Goal: Contribute content: Add original content to the website for others to see

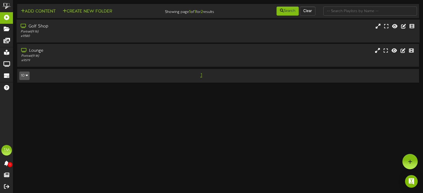
click at [41, 24] on div "Golf Shop" at bounding box center [101, 27] width 160 height 6
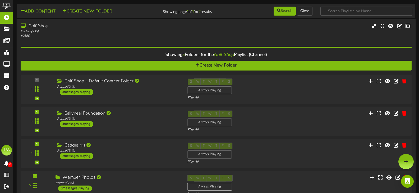
click at [79, 176] on div "Member Photos" at bounding box center [118, 178] width 124 height 6
click at [108, 79] on div "Golf Shop - Default Content Folder" at bounding box center [118, 81] width 124 height 6
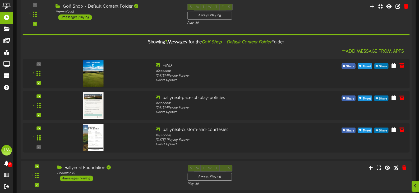
scroll to position [106, 0]
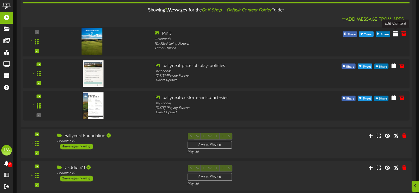
click at [396, 35] on icon at bounding box center [395, 33] width 5 height 6
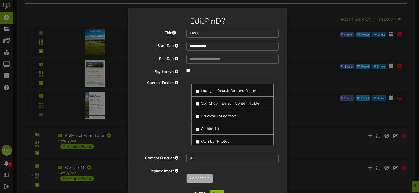
type input "**********"
type input "PinE"
click at [213, 190] on button "Save" at bounding box center [217, 194] width 15 height 9
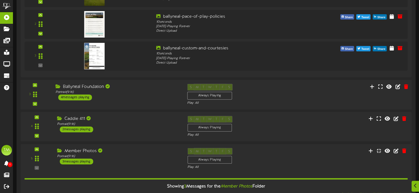
scroll to position [159, 0]
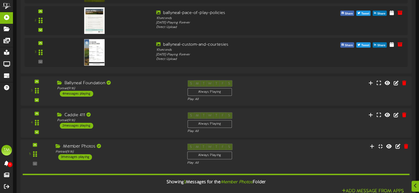
click at [88, 144] on div "Member Photos" at bounding box center [118, 147] width 124 height 6
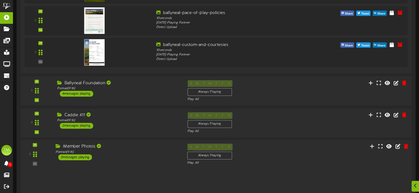
scroll to position [159, 0]
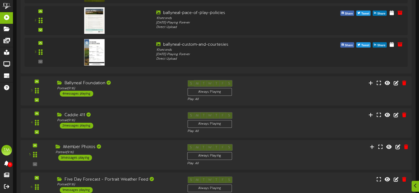
click at [88, 145] on div "Member Photos" at bounding box center [118, 147] width 124 height 6
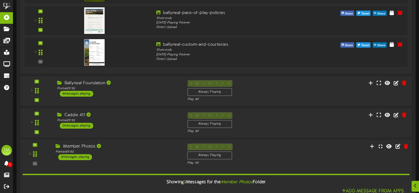
scroll to position [291, 0]
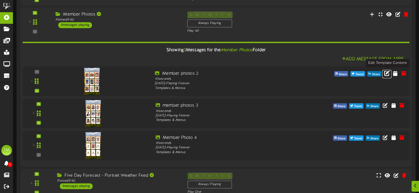
click at [387, 74] on icon at bounding box center [387, 73] width 6 height 6
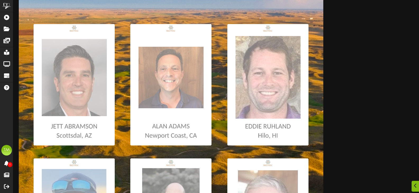
scroll to position [79, 0]
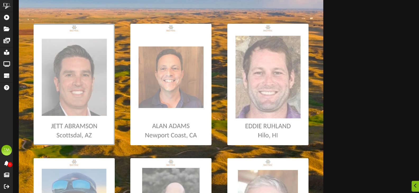
type input "**********"
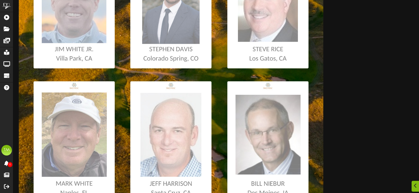
scroll to position [317, 0]
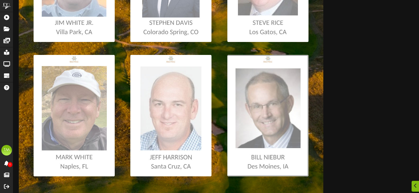
click at [273, 123] on input "file" at bounding box center [3, 116] width 612 height 122
type input "**********"
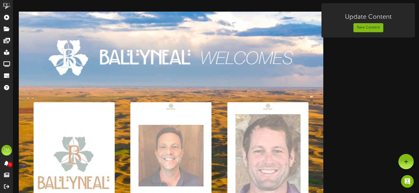
scroll to position [0, 0]
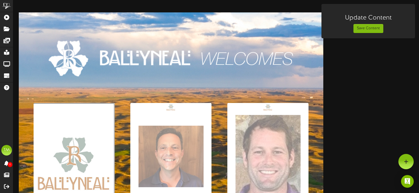
type input "**********"
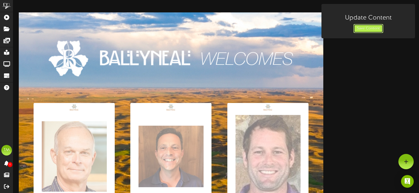
click at [363, 29] on button "Save Content" at bounding box center [369, 28] width 30 height 9
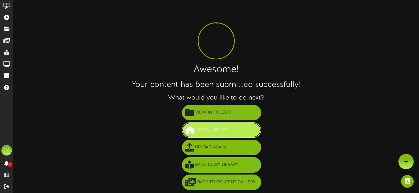
click at [226, 131] on span "Return Home" at bounding box center [212, 130] width 34 height 9
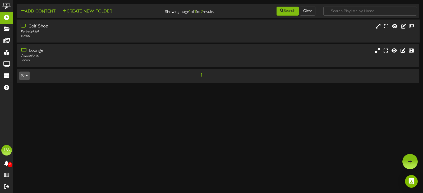
click at [35, 26] on div "Golf Shop" at bounding box center [101, 27] width 160 height 6
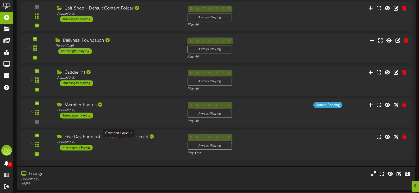
scroll to position [91, 0]
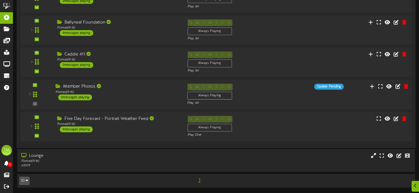
click at [82, 87] on div "Member Photos" at bounding box center [118, 87] width 124 height 6
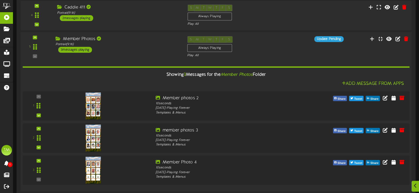
scroll to position [170, 0]
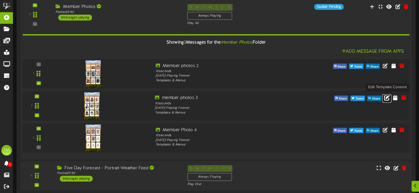
click at [387, 98] on icon at bounding box center [387, 98] width 6 height 6
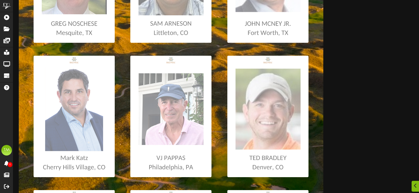
scroll to position [185, 0]
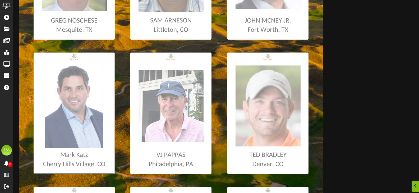
type input "**********"
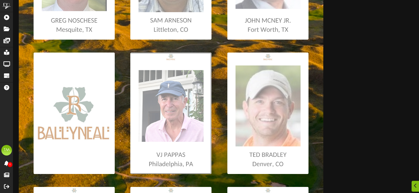
type input "**********"
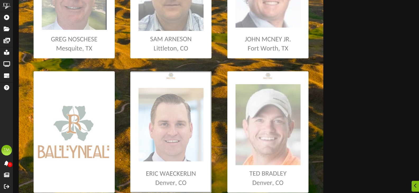
scroll to position [176, 0]
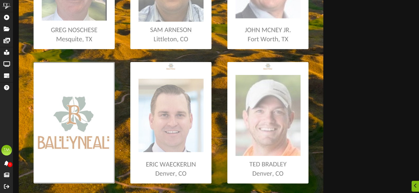
type input "**********"
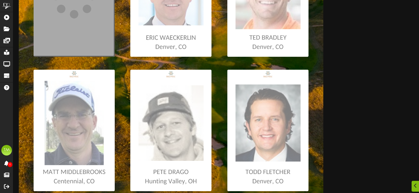
scroll to position [308, 0]
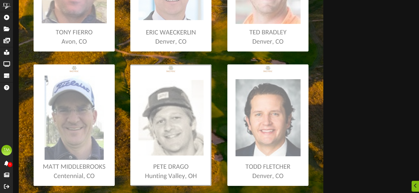
type input "**********"
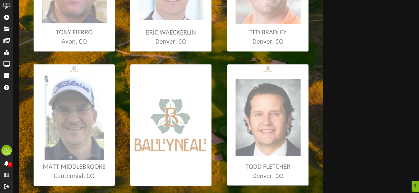
click at [275, 142] on input "file" at bounding box center [3, 126] width 612 height 122
type input "**********"
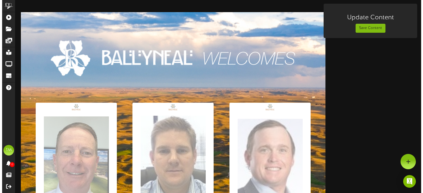
scroll to position [0, 0]
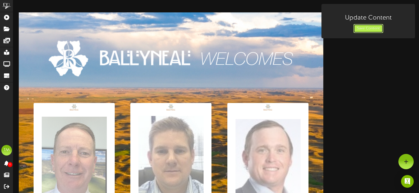
click at [371, 28] on button "Save Content" at bounding box center [369, 28] width 30 height 9
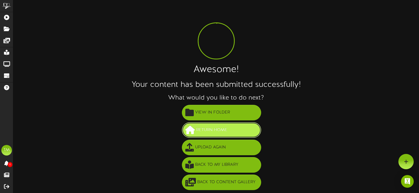
click at [218, 131] on span "Return Home" at bounding box center [212, 130] width 34 height 9
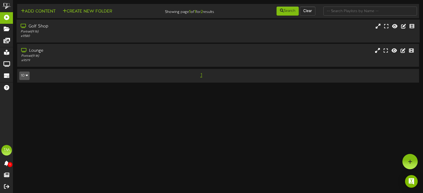
click at [46, 26] on div "Golf Shop" at bounding box center [101, 27] width 160 height 6
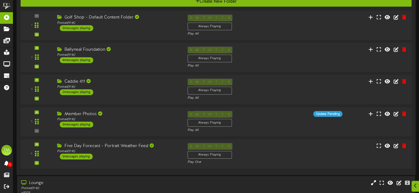
scroll to position [79, 0]
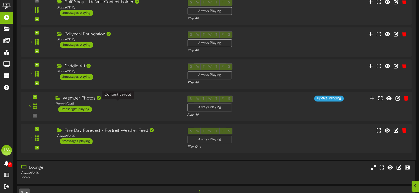
click at [80, 102] on div "Portrait ( 9:16 )" at bounding box center [118, 104] width 124 height 4
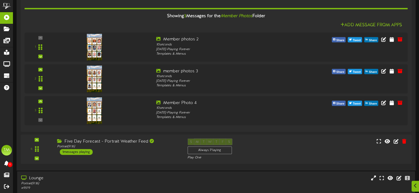
scroll to position [212, 0]
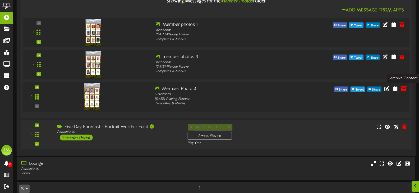
click at [404, 87] on icon at bounding box center [404, 89] width 6 height 6
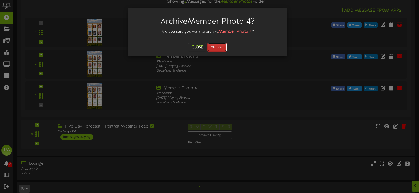
click at [221, 48] on button "Archive" at bounding box center [217, 47] width 20 height 9
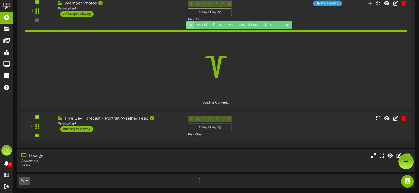
scroll to position [175, 0]
